Goal: Check status: Verify the current state of an ongoing process or item

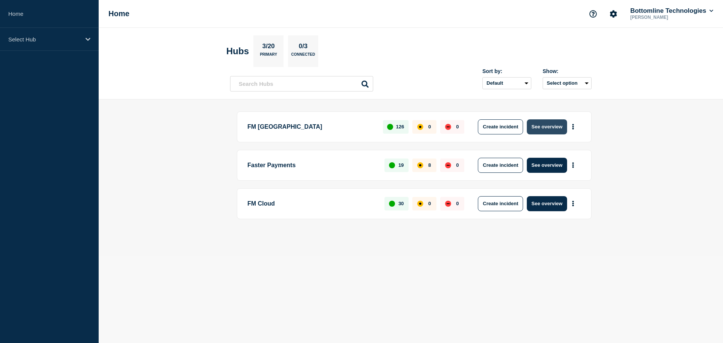
click at [557, 128] on button "See overview" at bounding box center [547, 126] width 40 height 15
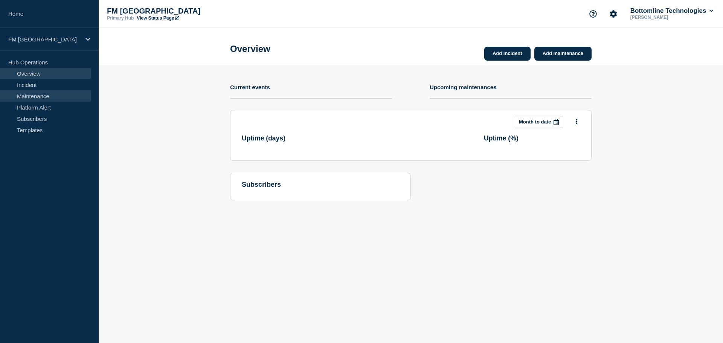
click at [43, 97] on link "Maintenance" at bounding box center [45, 95] width 91 height 11
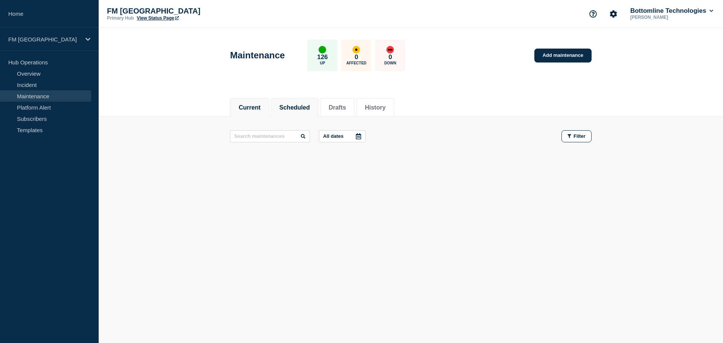
click at [310, 110] on button "Scheduled" at bounding box center [295, 107] width 31 height 7
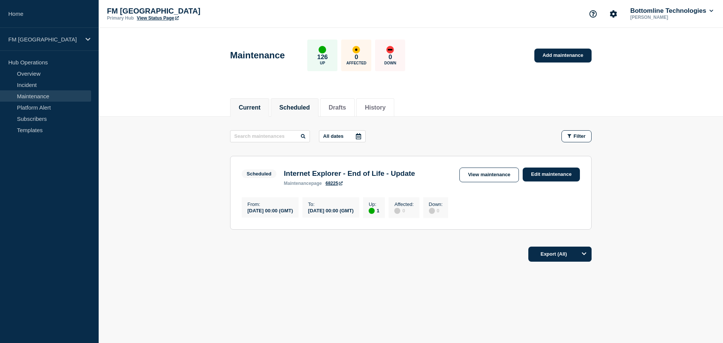
drag, startPoint x: 273, startPoint y: 101, endPoint x: 263, endPoint y: 103, distance: 10.5
click at [273, 101] on ul "Current Scheduled Drafts History" at bounding box center [313, 107] width 166 height 18
click at [261, 104] on button "Current" at bounding box center [250, 107] width 22 height 7
